Goal: Task Accomplishment & Management: Manage account settings

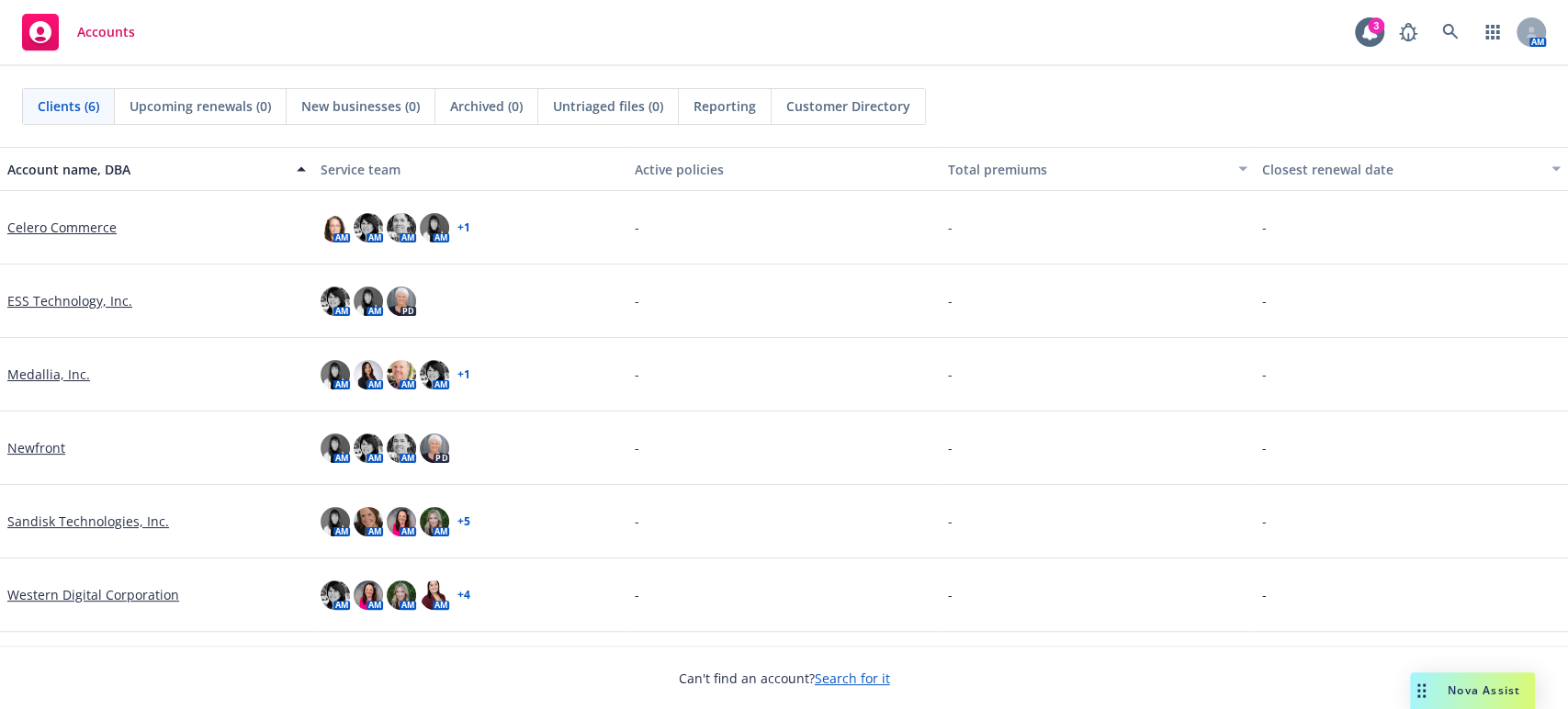
click at [71, 593] on link "Western Digital Corporation" at bounding box center [93, 594] width 172 height 20
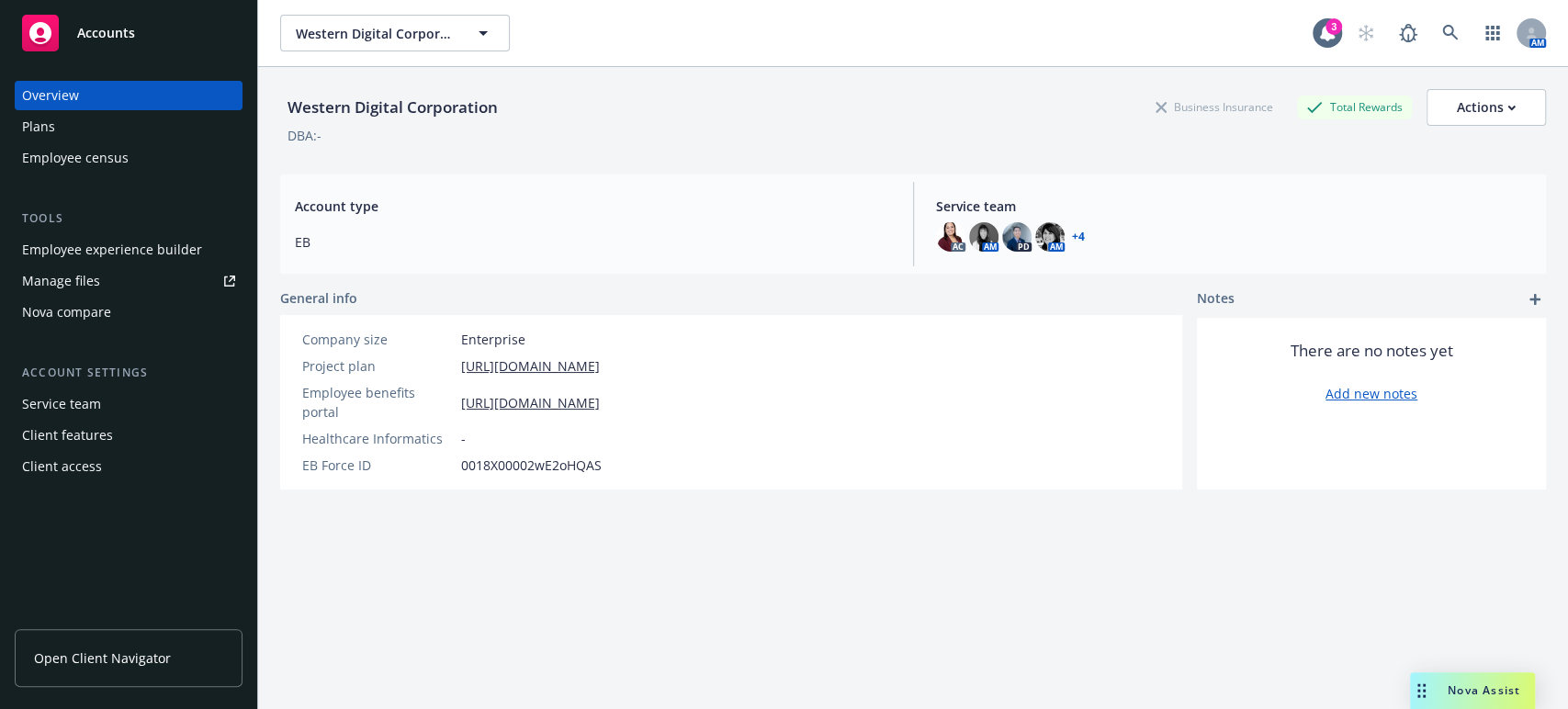
click at [56, 278] on div "Manage files" at bounding box center [61, 282] width 78 height 30
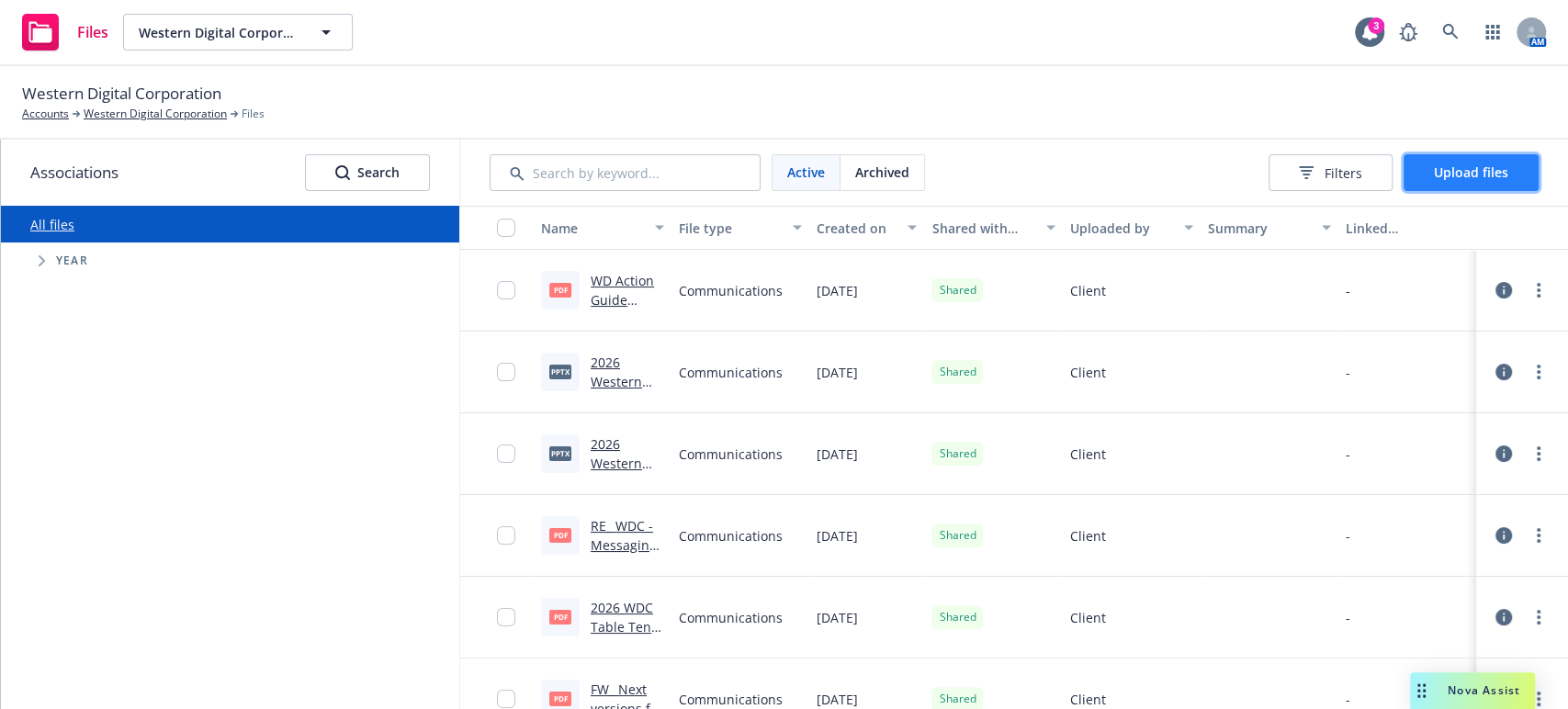
click at [1440, 173] on span "Upload files" at bounding box center [1470, 172] width 74 height 18
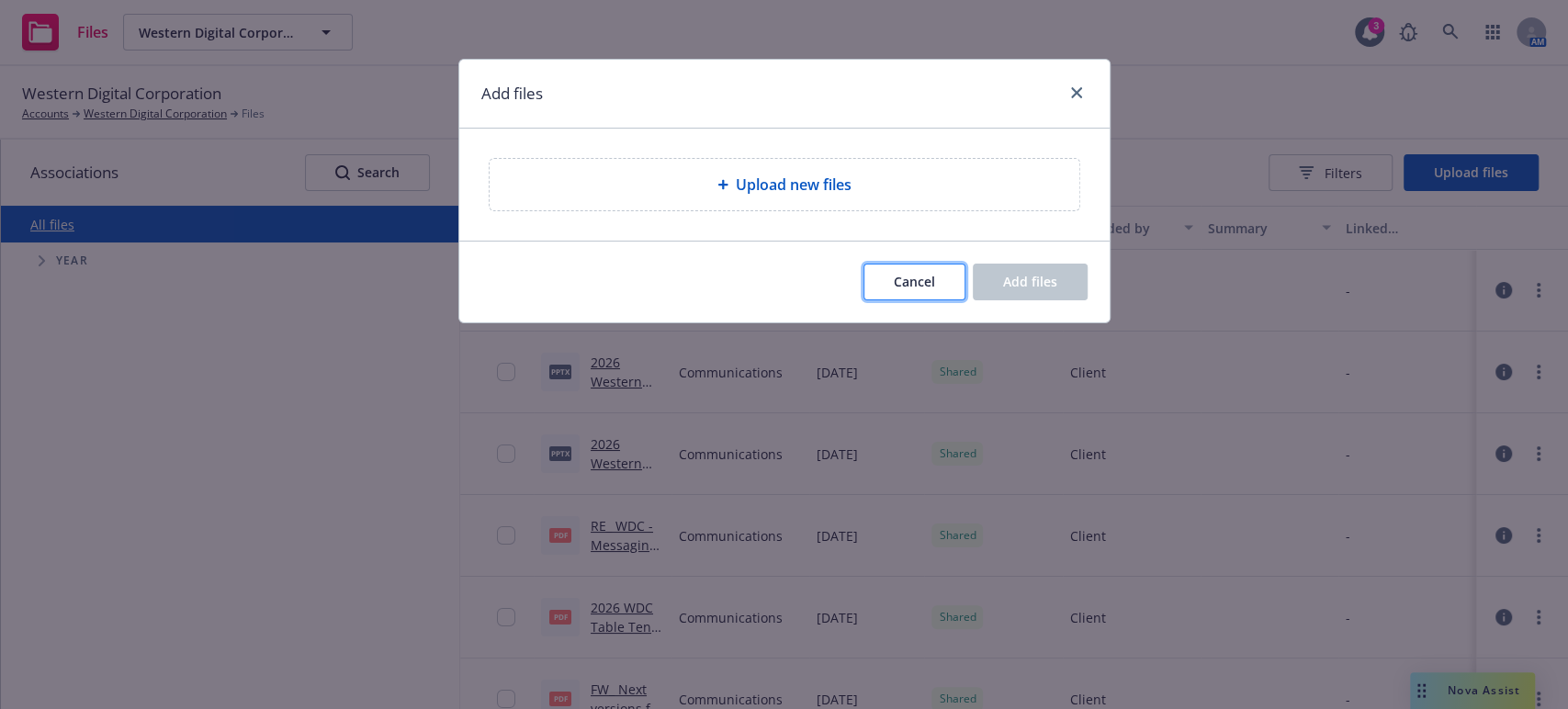
click at [908, 282] on span "Cancel" at bounding box center [914, 281] width 41 height 18
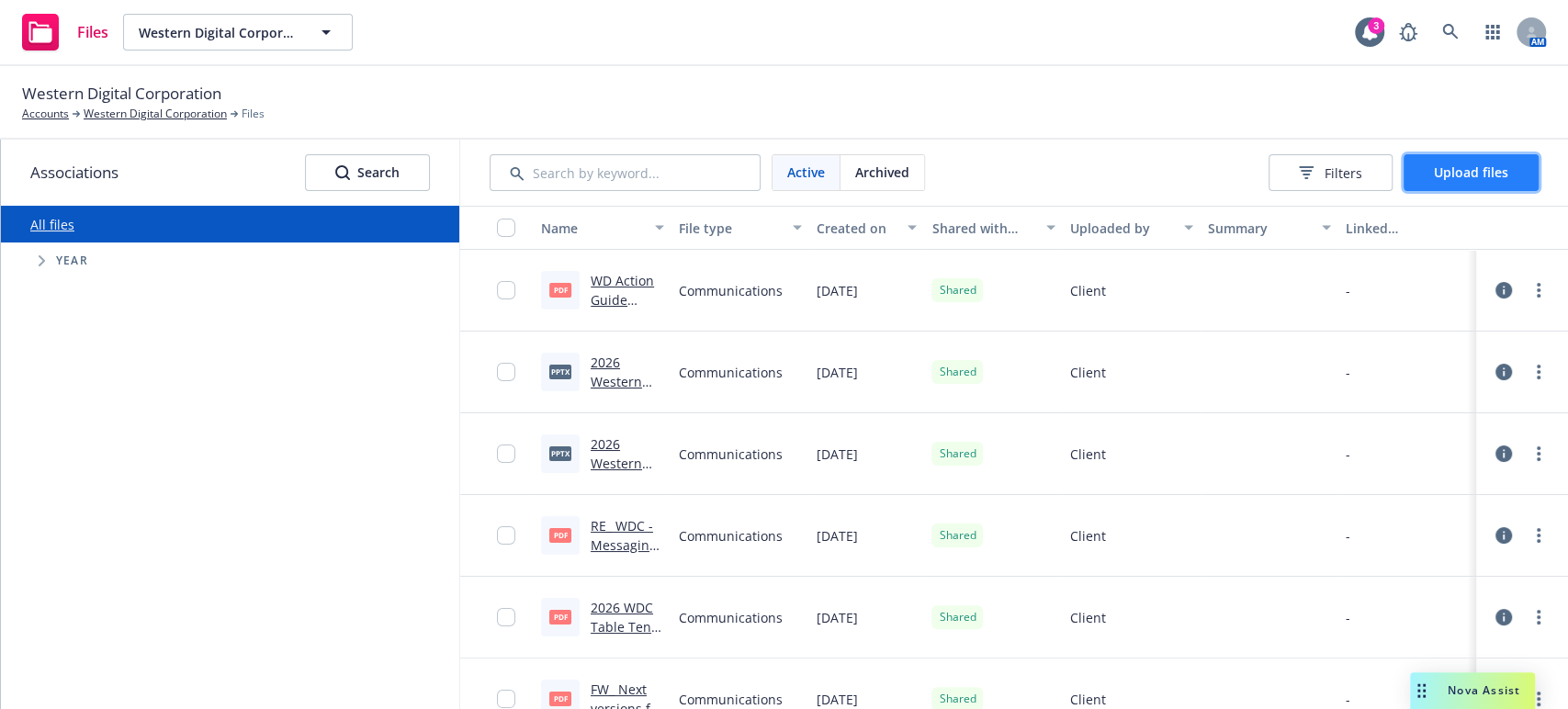
click at [1456, 173] on span "Upload files" at bounding box center [1470, 172] width 74 height 18
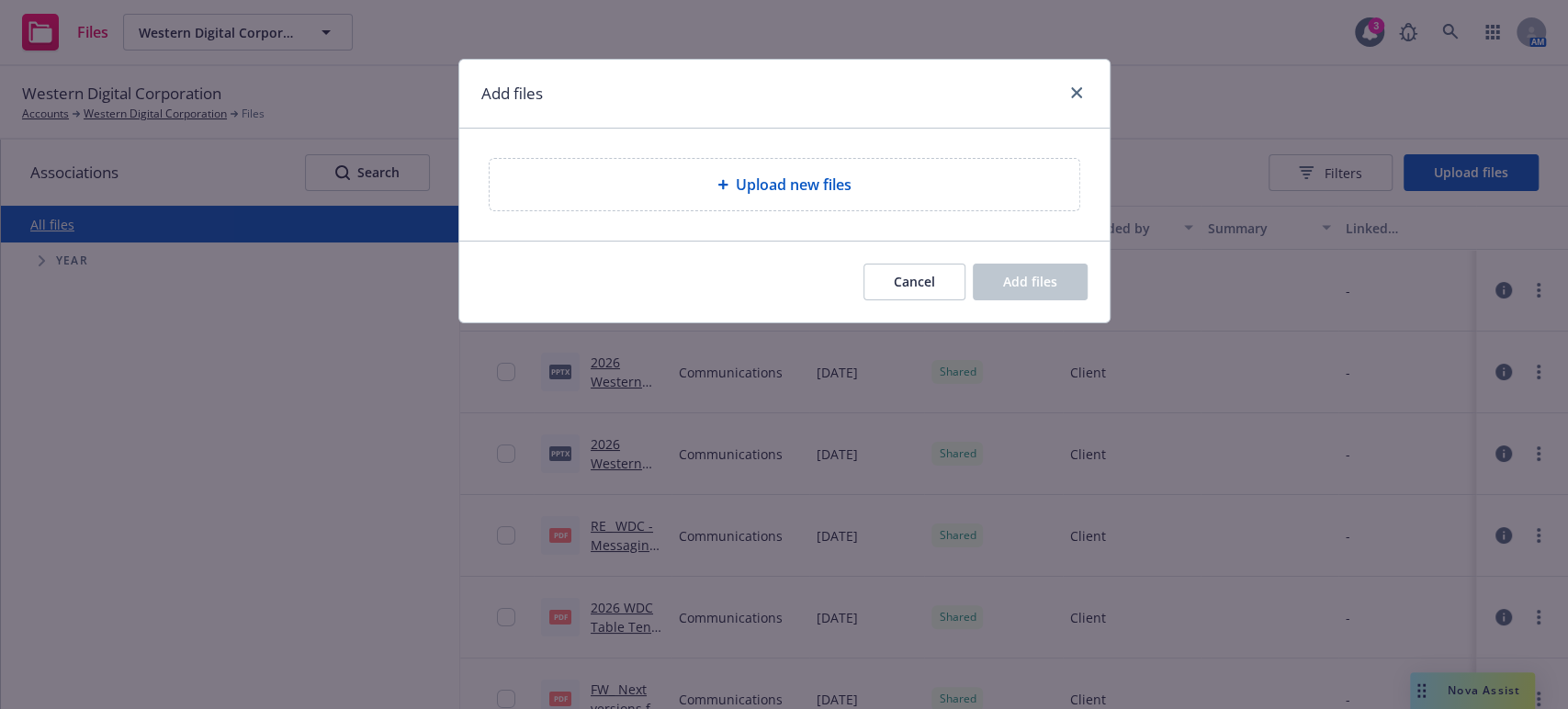
click at [720, 184] on icon at bounding box center [722, 185] width 10 height 10
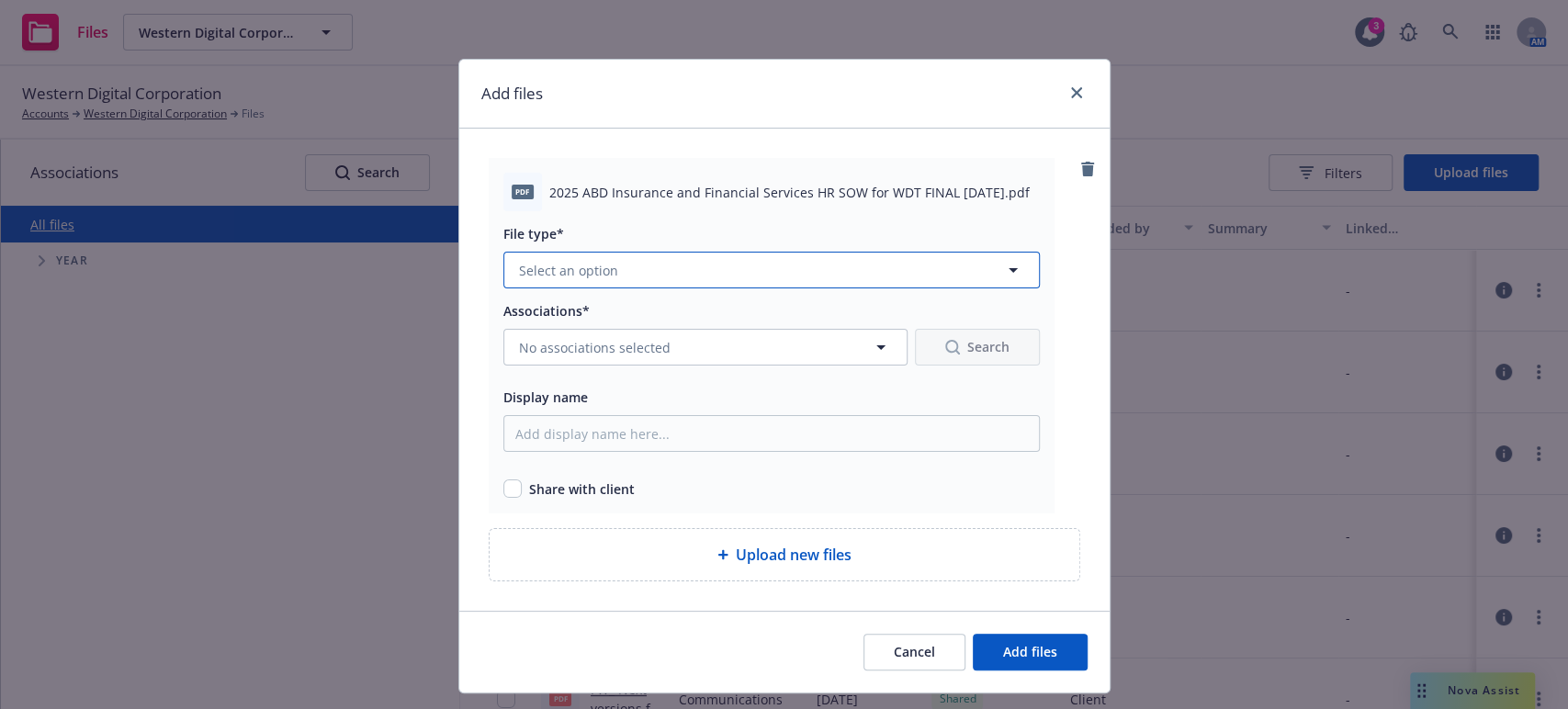
click at [568, 269] on span "Select an option" at bounding box center [568, 270] width 99 height 20
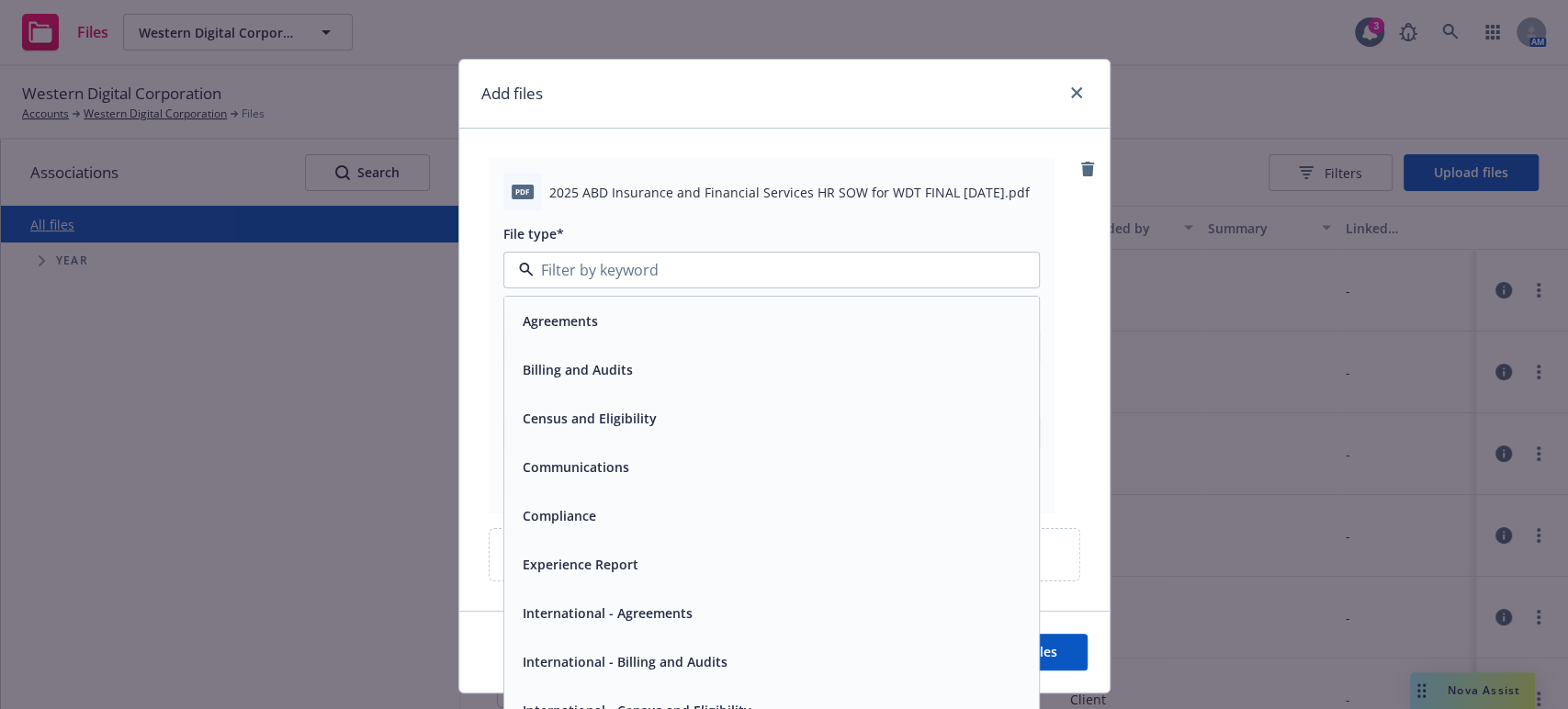
click at [550, 320] on span "Agreements" at bounding box center [560, 321] width 75 height 20
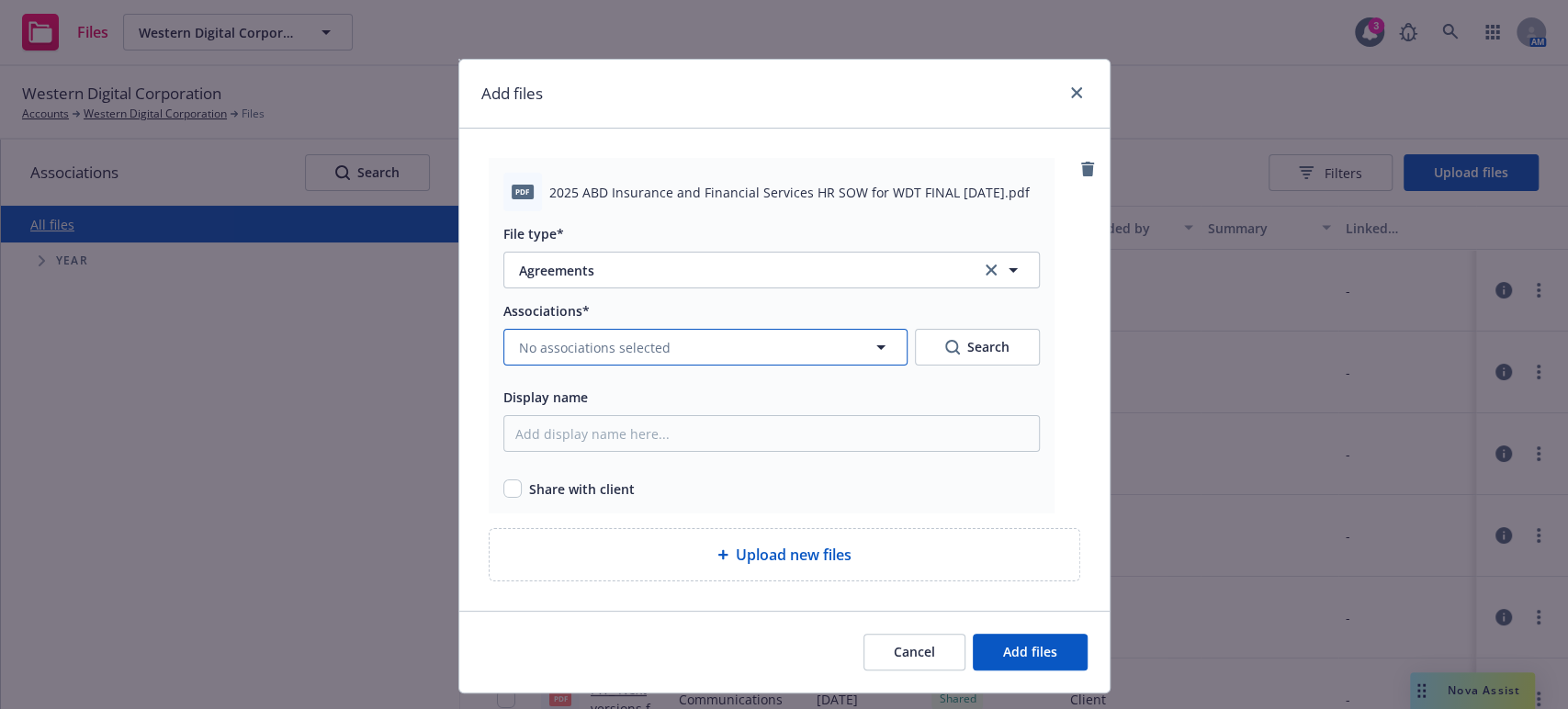
click at [876, 345] on icon "button" at bounding box center [881, 347] width 9 height 5
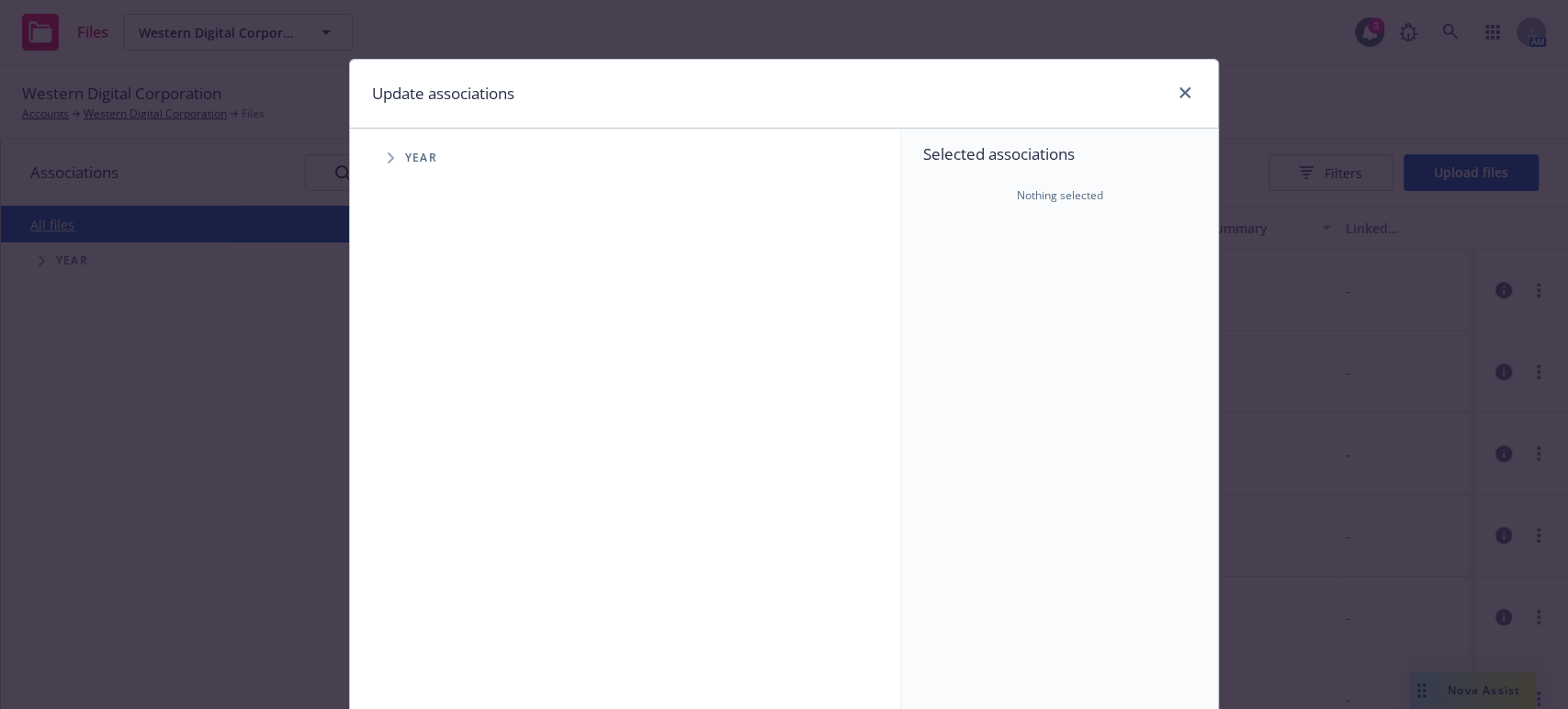
click at [388, 159] on icon "Tree Example" at bounding box center [391, 158] width 7 height 11
click at [433, 404] on input "Tree Example" at bounding box center [437, 410] width 19 height 19
checkbox input "true"
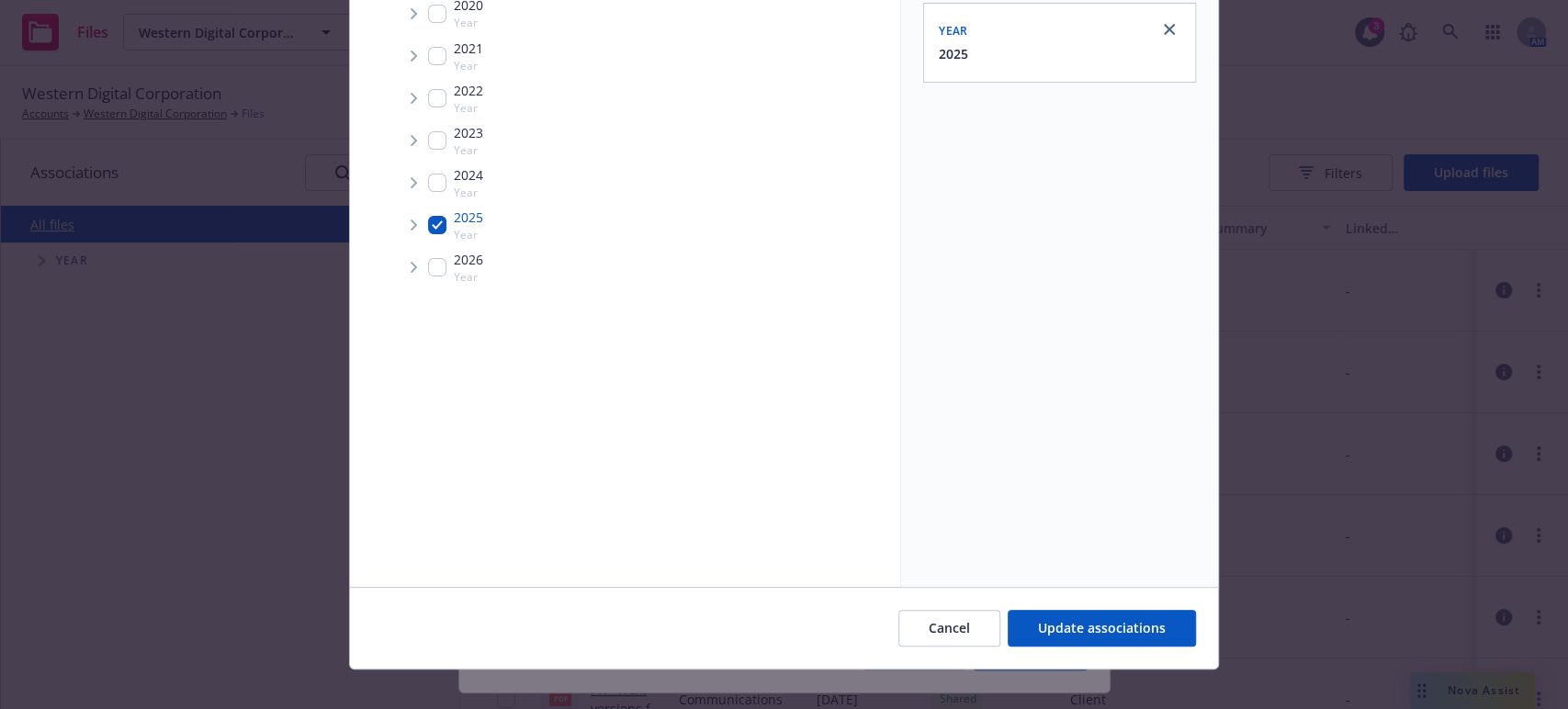
scroll to position [203, 0]
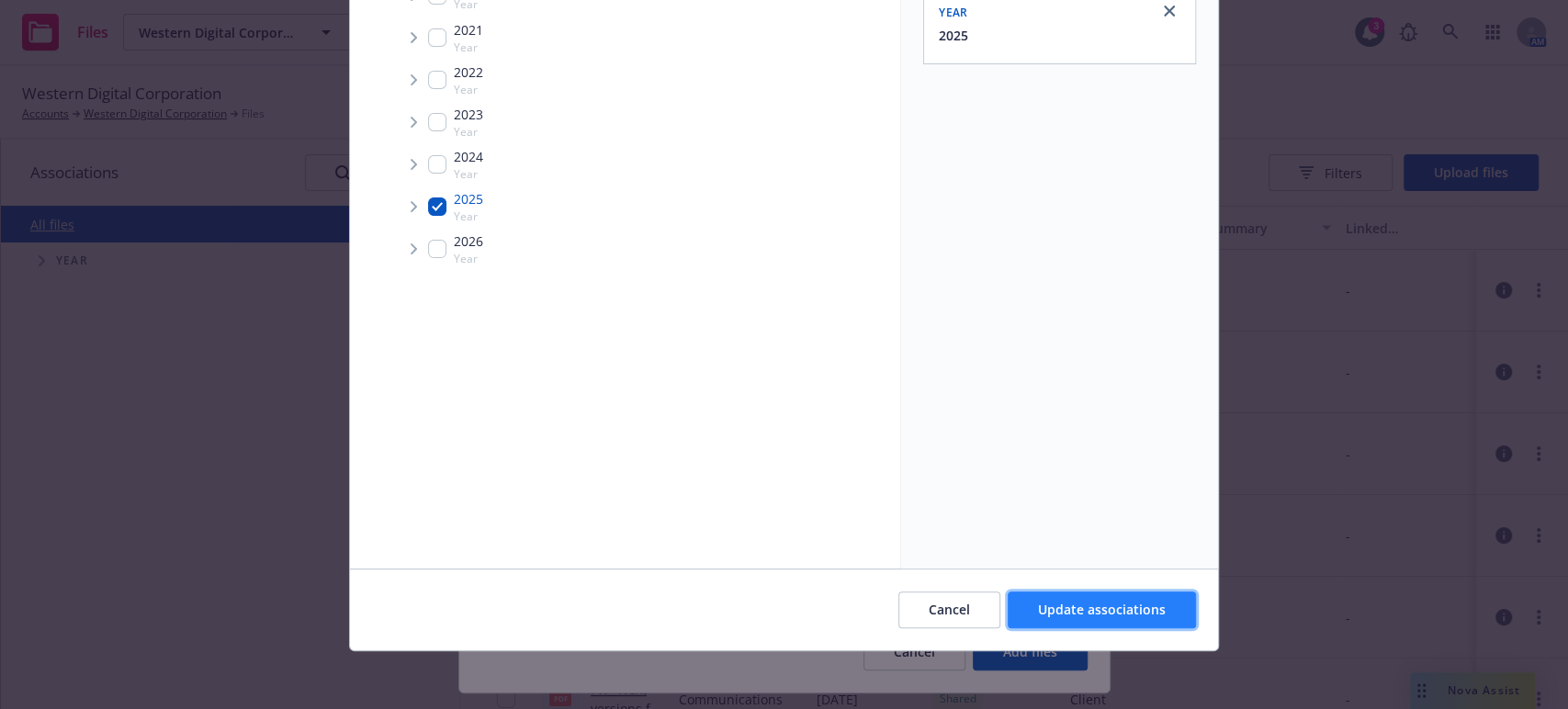
click at [1079, 611] on span "Update associations" at bounding box center [1100, 609] width 127 height 18
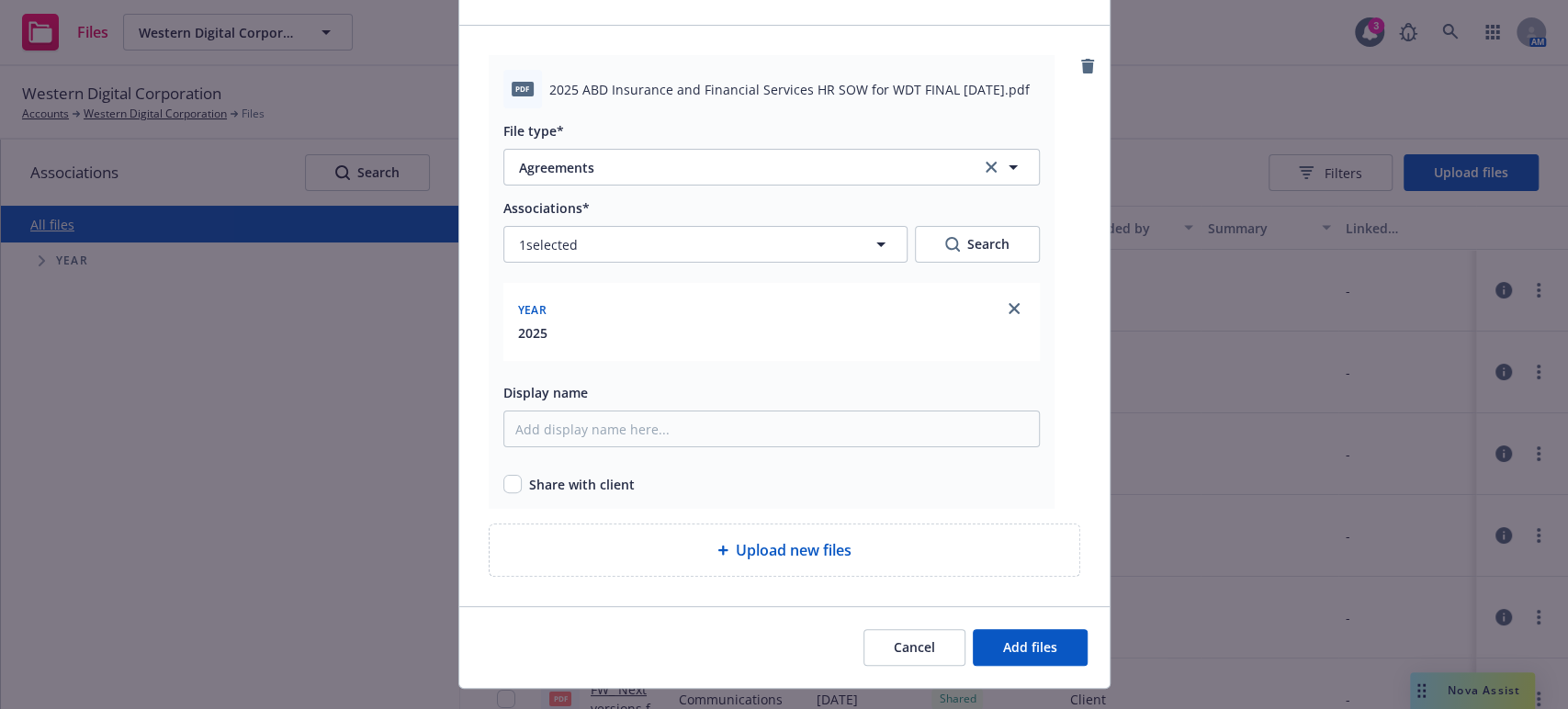
scroll to position [140, 0]
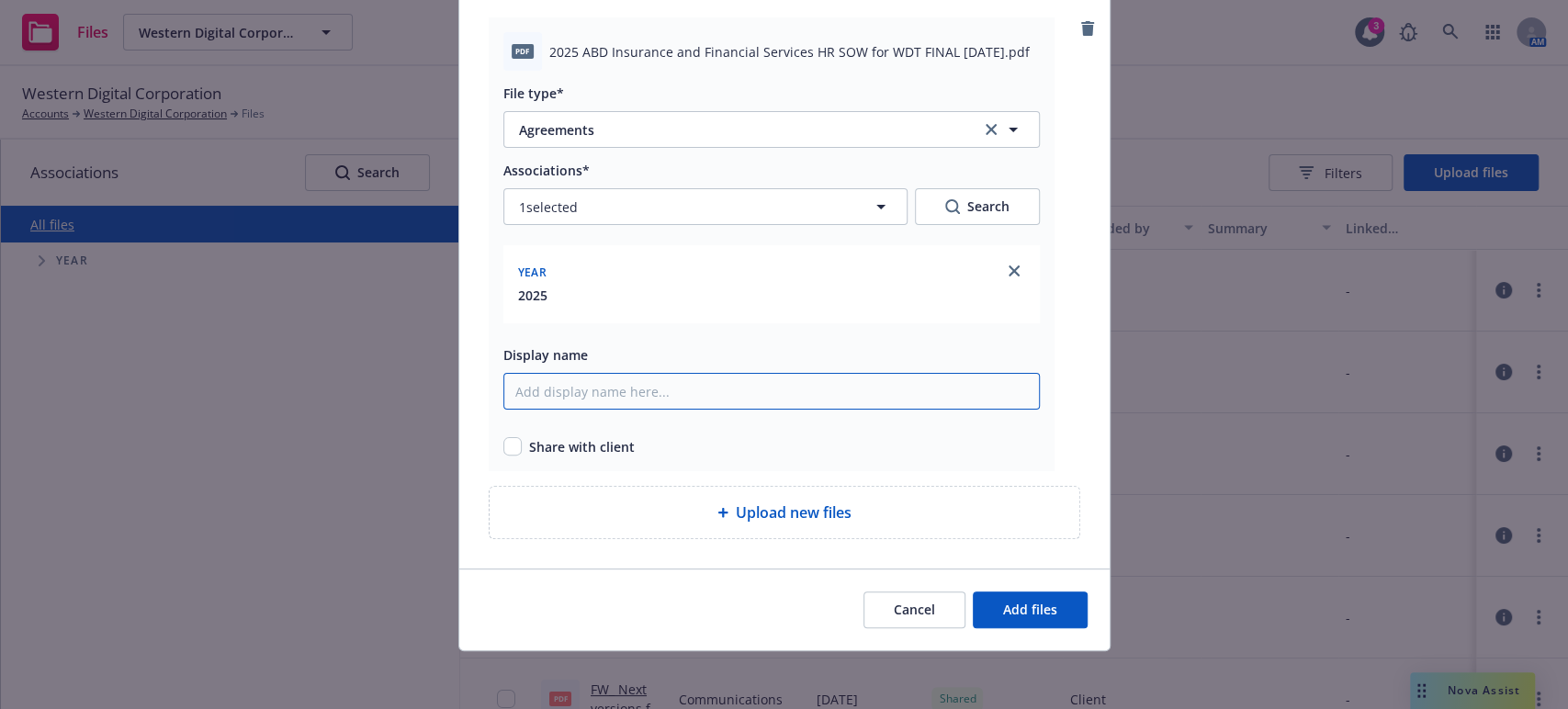
click at [521, 389] on input "Display name" at bounding box center [771, 391] width 536 height 37
type input "2025 Newfront Consulting Agreement SOW"
click at [507, 443] on input "checkbox" at bounding box center [512, 446] width 19 height 19
checkbox input "true"
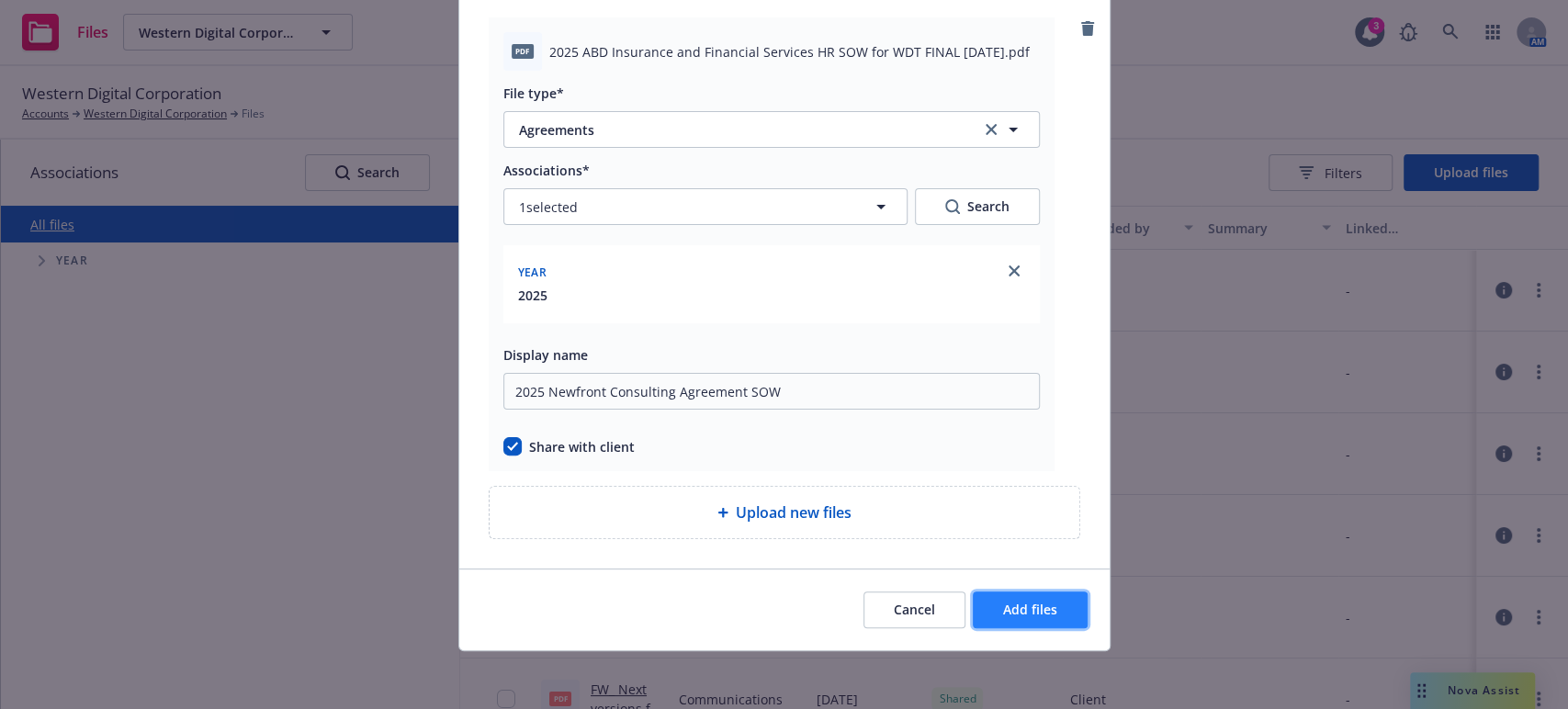
click at [1011, 615] on span "Add files" at bounding box center [1030, 609] width 54 height 18
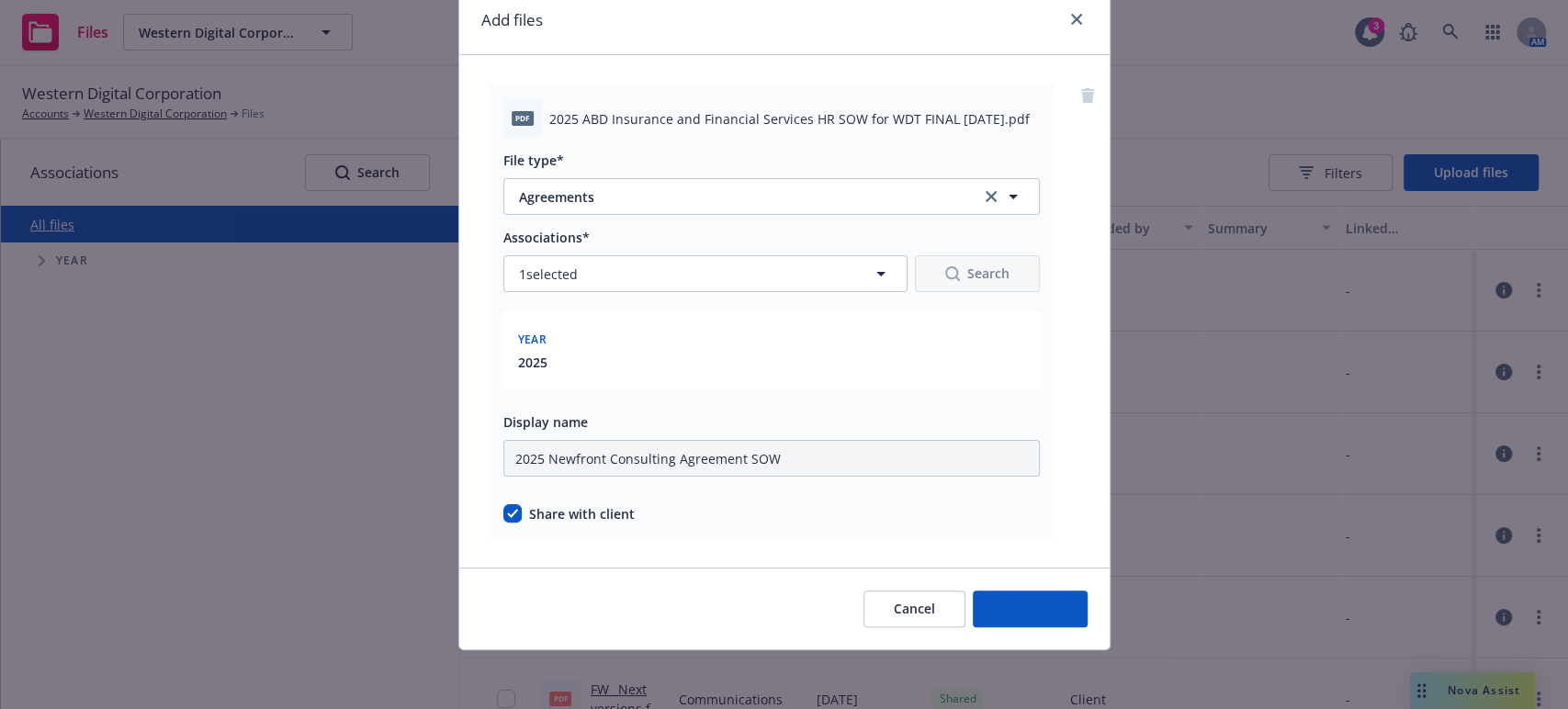
scroll to position [73, 0]
